Goal: Use online tool/utility: Utilize a website feature to perform a specific function

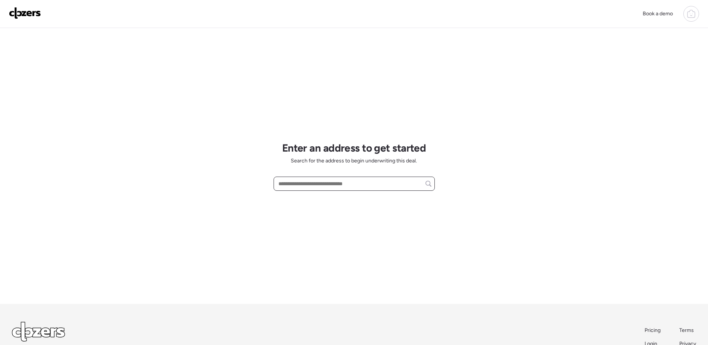
click at [306, 180] on input "text" at bounding box center [354, 183] width 155 height 10
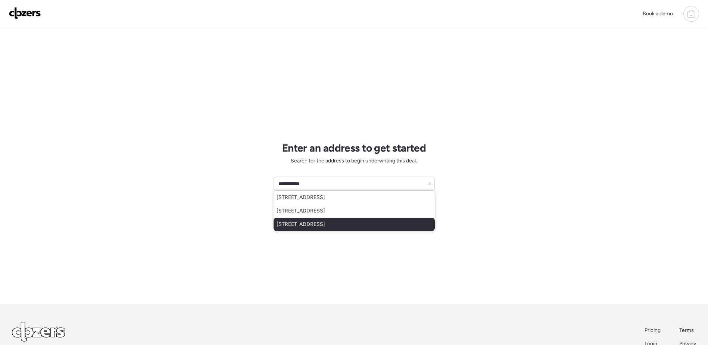
click at [338, 229] on div "[STREET_ADDRESS]" at bounding box center [354, 224] width 161 height 13
type input "**********"
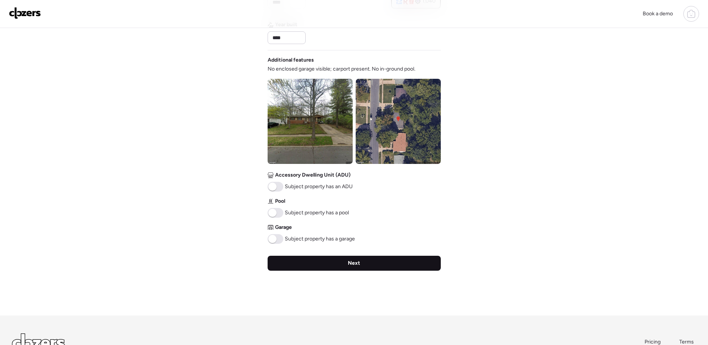
click at [356, 256] on div "Next" at bounding box center [354, 263] width 173 height 15
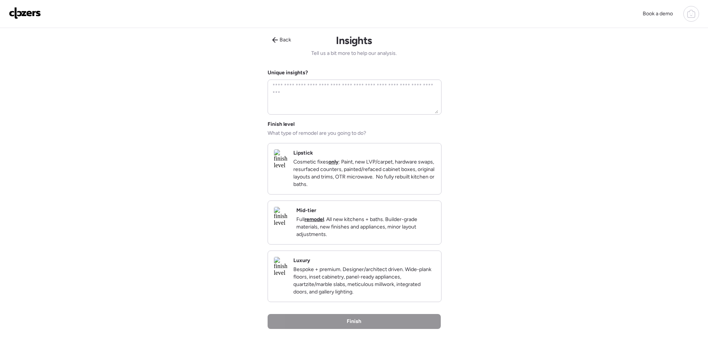
click at [406, 238] on p "Full remodel . All new kitchens + baths. Builder-grade materials, new finishes …" at bounding box center [365, 227] width 139 height 22
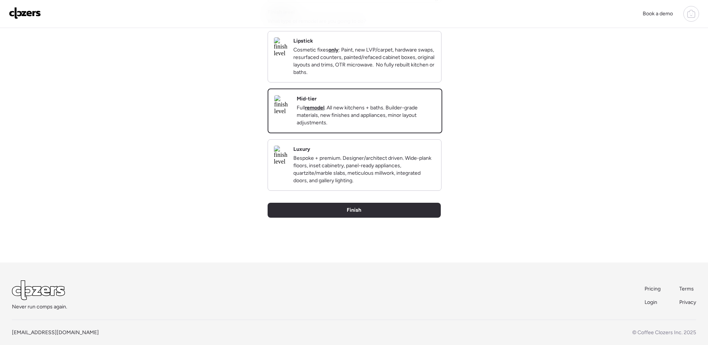
click at [368, 230] on div "Back Insights Tell us a bit more to help our analysis. Unique insights? Finish …" at bounding box center [354, 89] width 173 height 346
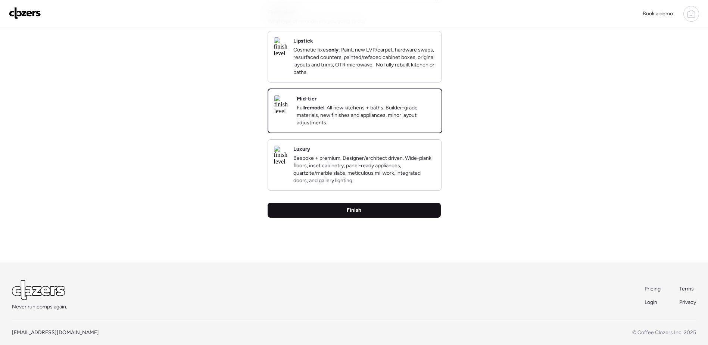
click at [368, 218] on div "Finish" at bounding box center [354, 210] width 173 height 15
